Goal: Find specific page/section: Find specific page/section

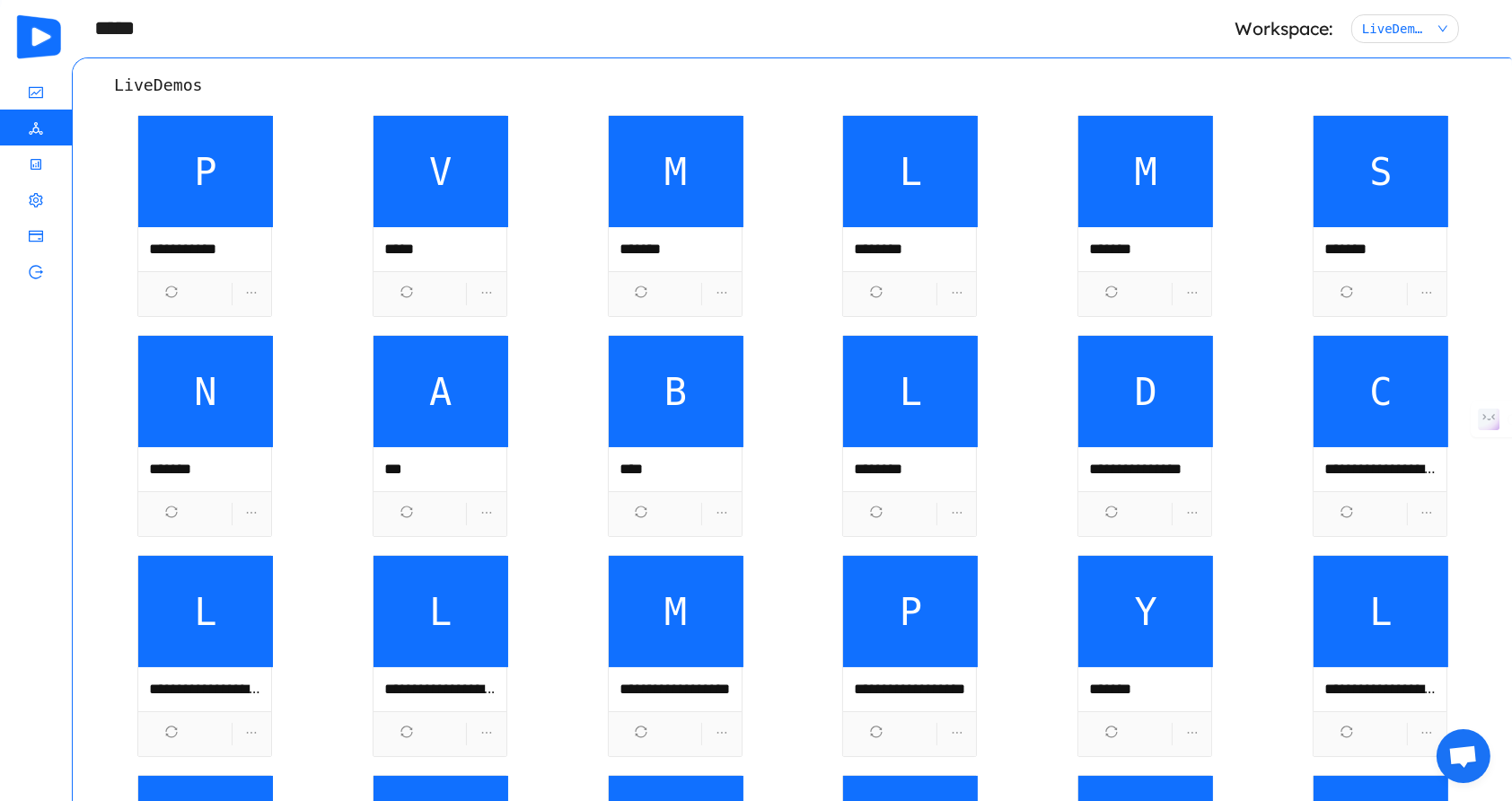
click at [264, 155] on span "P" at bounding box center [205, 172] width 134 height 112
